Goal: Information Seeking & Learning: Learn about a topic

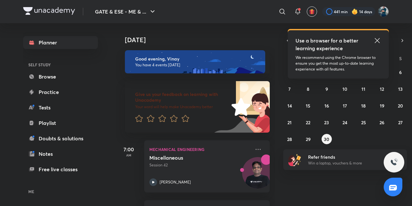
click at [379, 40] on icon at bounding box center [378, 41] width 8 height 8
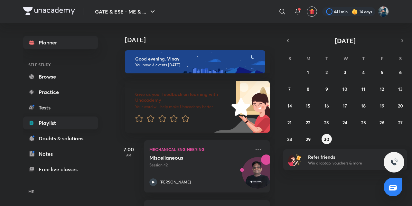
click at [51, 123] on link "Playlist" at bounding box center [60, 123] width 75 height 13
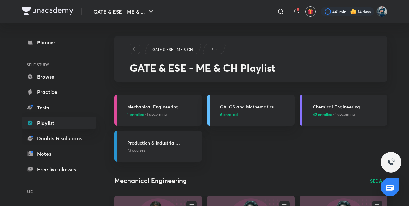
click at [334, 108] on h3 "Chemical Engineering" at bounding box center [348, 106] width 71 height 7
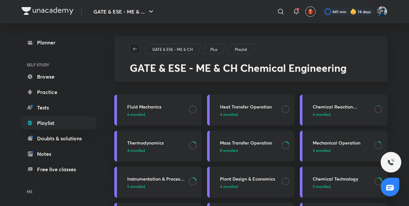
click at [137, 47] on icon "button" at bounding box center [134, 48] width 5 height 5
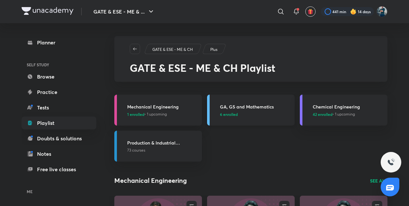
click at [242, 106] on h3 "GA, GS and Mathematics" at bounding box center [255, 106] width 71 height 7
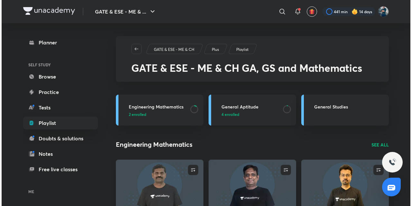
scroll to position [9, 0]
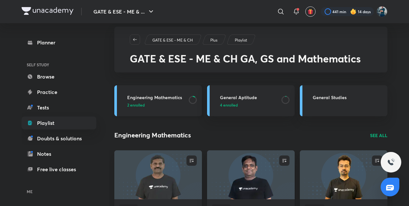
click at [160, 97] on h3 "Engineering Mathematics" at bounding box center [156, 97] width 58 height 7
click at [339, 12] on div at bounding box center [347, 11] width 53 height 9
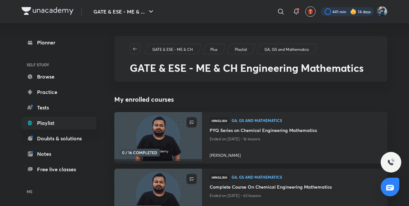
click at [344, 9] on div at bounding box center [347, 11] width 53 height 9
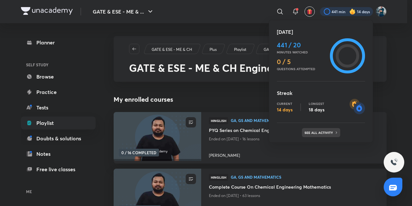
click at [322, 131] on p "See all activity" at bounding box center [320, 133] width 30 height 4
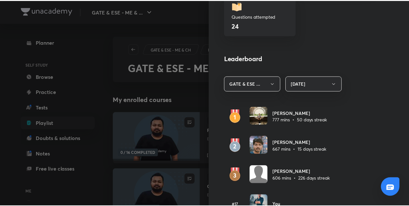
scroll to position [306, 0]
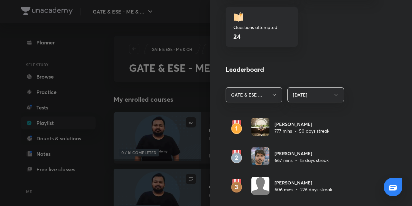
click at [99, 80] on div at bounding box center [206, 103] width 412 height 206
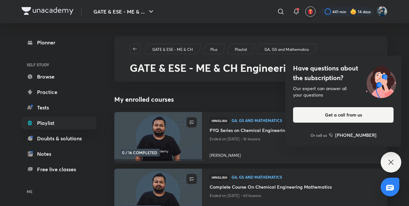
click at [390, 164] on icon at bounding box center [391, 162] width 5 height 5
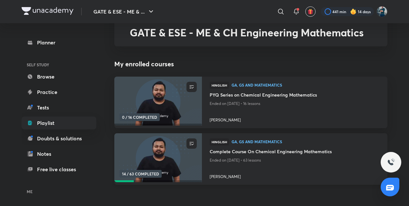
scroll to position [39, 0]
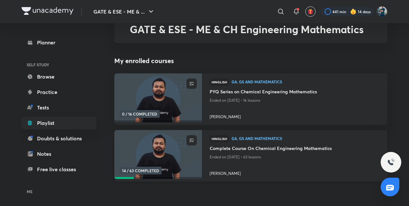
click at [280, 145] on div "Hinglish GA, GS and Mathematics" at bounding box center [295, 140] width 170 height 10
click at [277, 150] on h4 "Complete Course On Chemical Engineering Mathematics" at bounding box center [295, 149] width 170 height 8
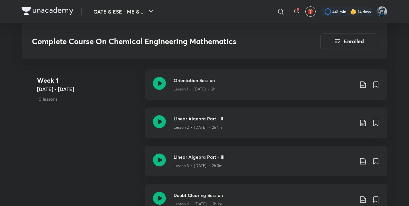
scroll to position [412, 0]
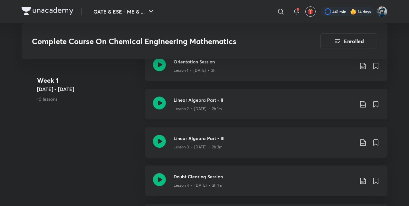
click at [164, 103] on icon at bounding box center [159, 103] width 13 height 13
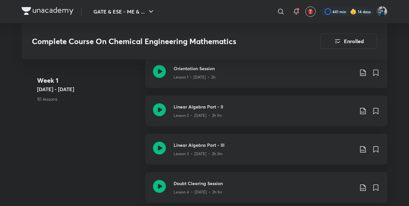
scroll to position [404, 0]
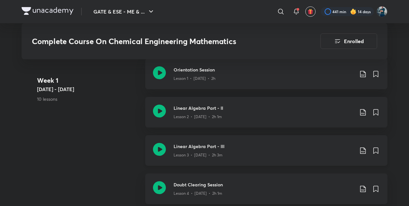
click at [159, 150] on icon at bounding box center [159, 149] width 13 height 13
